Goal: Register for event/course

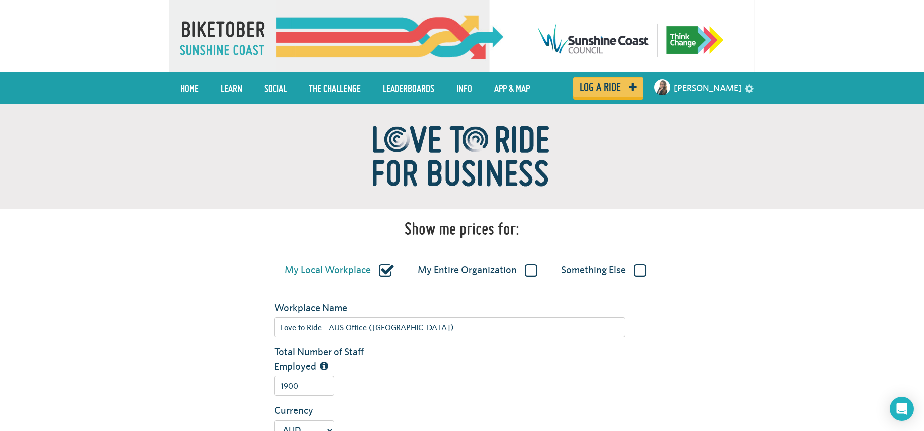
type input "1900"
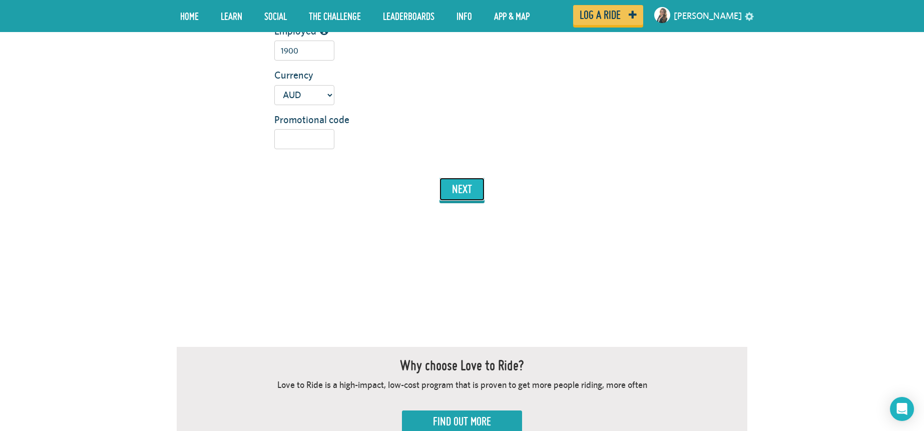
click at [458, 196] on button "next" at bounding box center [461, 189] width 45 height 23
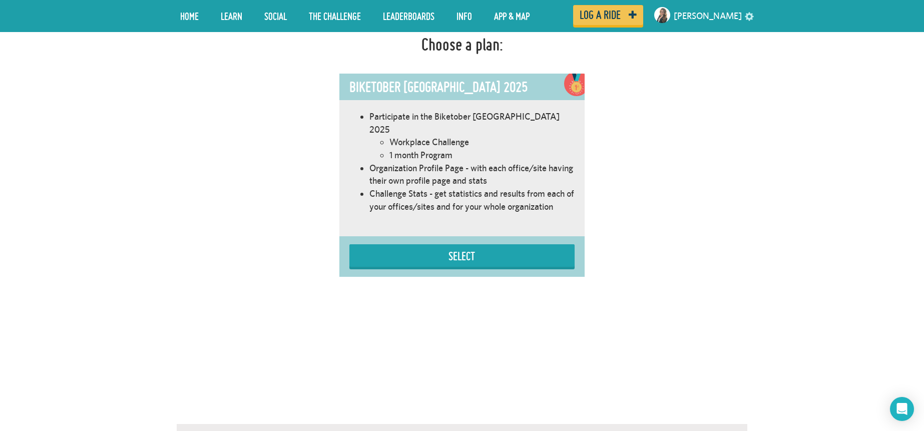
scroll to position [572, 0]
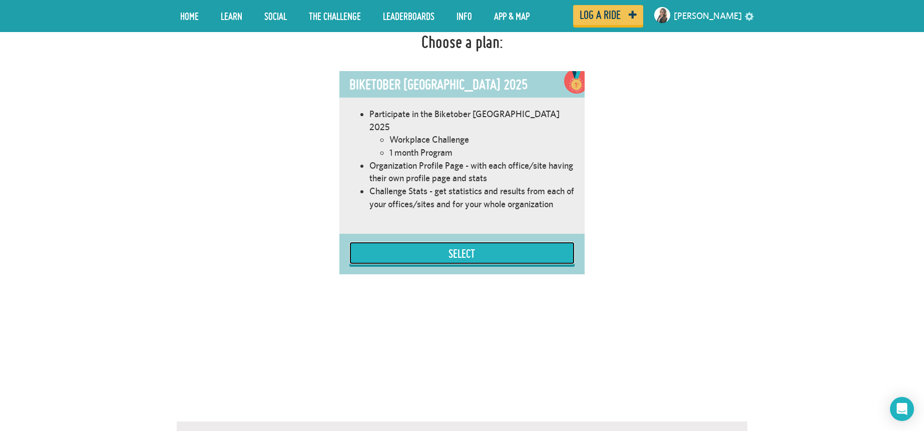
click at [470, 246] on button "Select" at bounding box center [461, 253] width 225 height 23
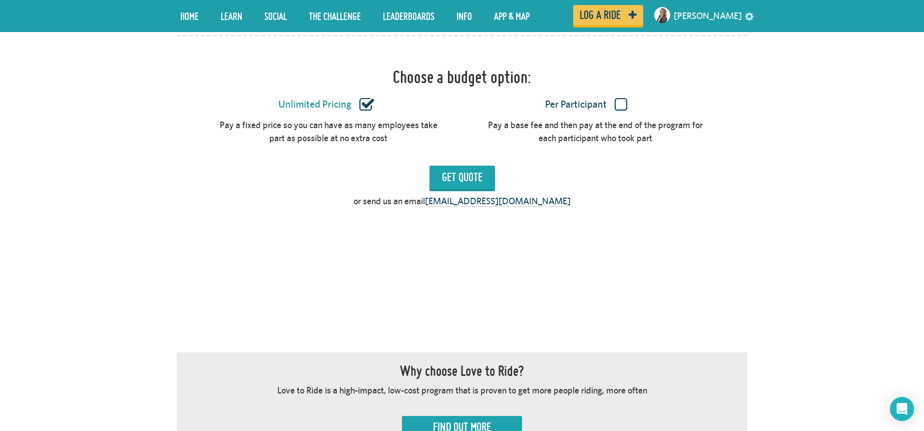
scroll to position [871, 0]
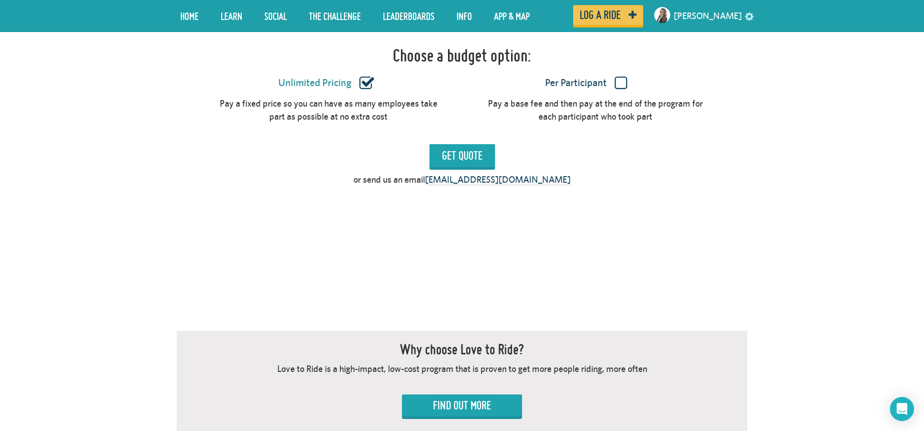
drag, startPoint x: 615, startPoint y: 72, endPoint x: 586, endPoint y: 99, distance: 40.0
click at [615, 77] on label "Per Participant" at bounding box center [585, 83] width 231 height 13
click at [0, 0] on input "Per Participant" at bounding box center [0, 0] width 0 height 0
click at [444, 145] on input "Get Quote" at bounding box center [462, 155] width 66 height 23
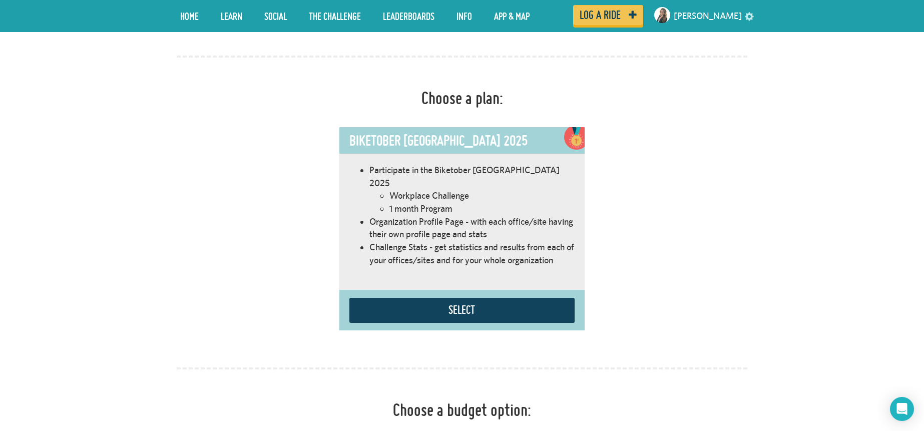
scroll to position [517, 0]
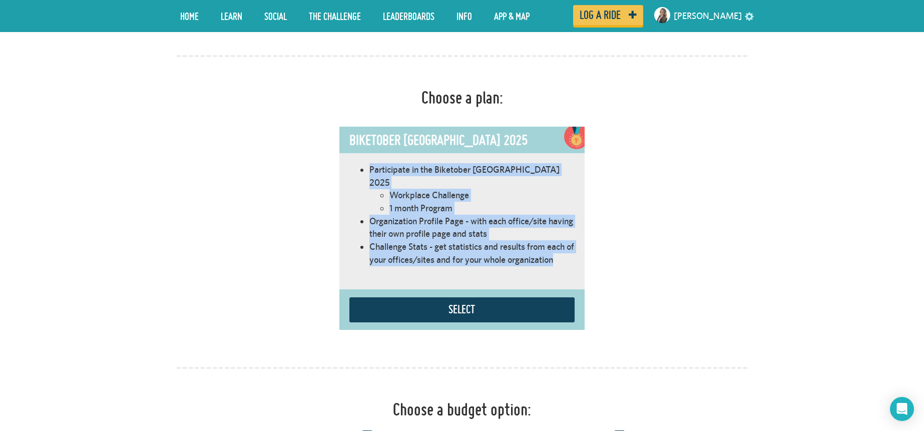
drag, startPoint x: 371, startPoint y: 168, endPoint x: 568, endPoint y: 251, distance: 213.9
click at [569, 251] on ul "Participate in the Biketober [GEOGRAPHIC_DATA] 2025 Workplace Challenge 1 month…" at bounding box center [461, 214] width 225 height 103
copy ul "Participate in the Biketober [GEOGRAPHIC_DATA] 2025 Workplace Challenge 1 month…"
